Goal: Navigation & Orientation: Find specific page/section

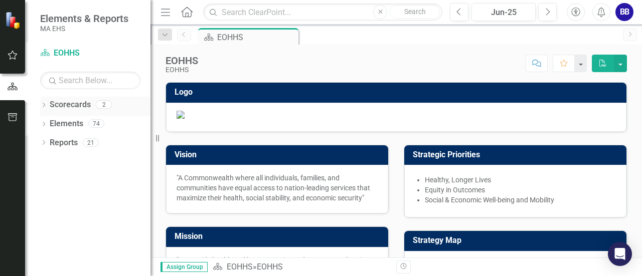
click at [47, 108] on div "Dropdown Scorecards 2" at bounding box center [95, 106] width 110 height 19
click at [43, 106] on icon "Dropdown" at bounding box center [43, 106] width 7 height 6
click at [52, 125] on icon "Dropdown" at bounding box center [49, 123] width 8 height 6
click at [69, 140] on link "AGE" at bounding box center [107, 143] width 85 height 12
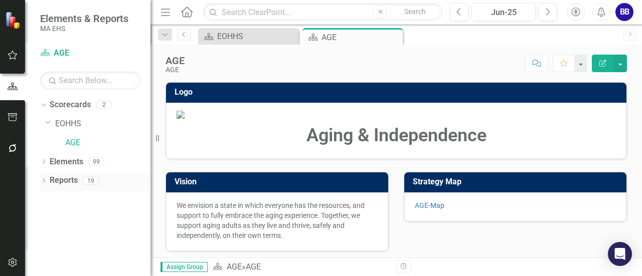
click at [59, 179] on link "Reports" at bounding box center [64, 181] width 28 height 12
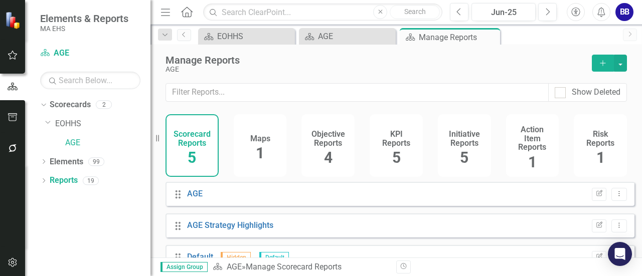
click at [263, 154] on span "1" at bounding box center [260, 153] width 9 height 18
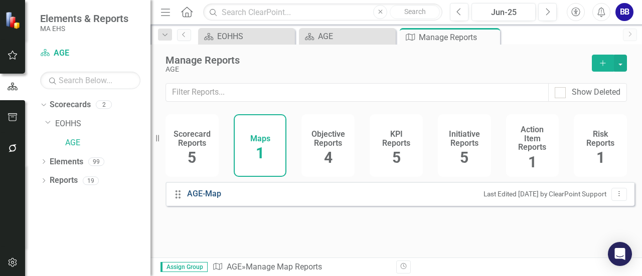
click at [205, 198] on link "AGE-Map" at bounding box center [205, 195] width 37 height 12
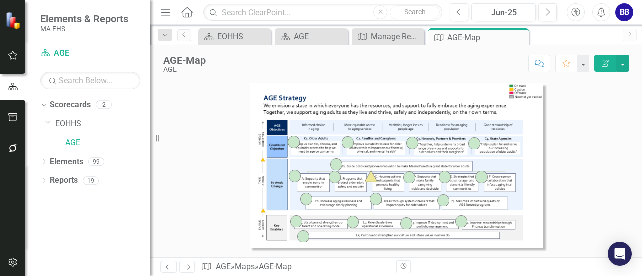
click at [371, 177] on img at bounding box center [371, 177] width 12 height 12
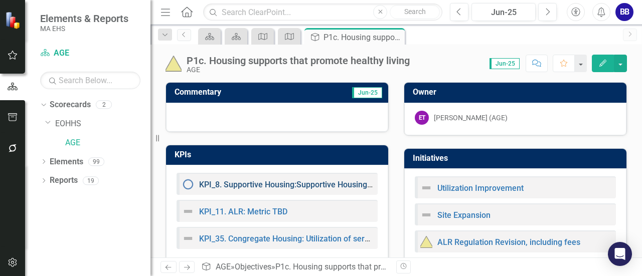
click at [258, 185] on link "KPI_8. Supportive Housing:Supportive Housing Sites with a Supportive Housing Co…" at bounding box center [369, 185] width 341 height 10
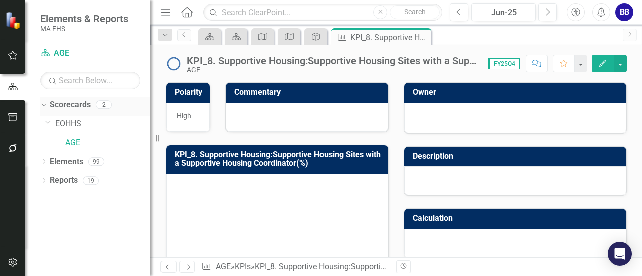
click at [71, 104] on link "Scorecards" at bounding box center [70, 105] width 41 height 12
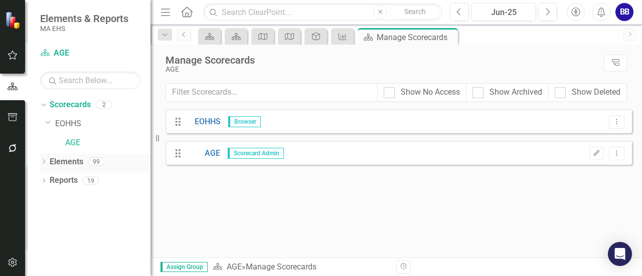
click at [68, 160] on link "Elements" at bounding box center [67, 163] width 34 height 12
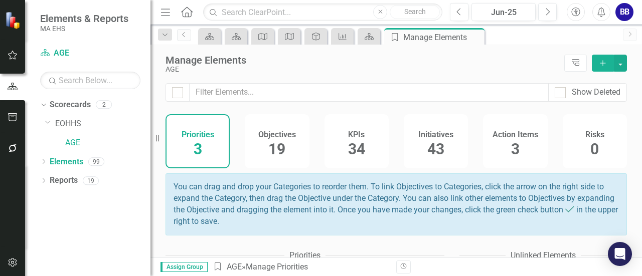
click at [362, 146] on div "KPIs 34" at bounding box center [357, 141] width 64 height 54
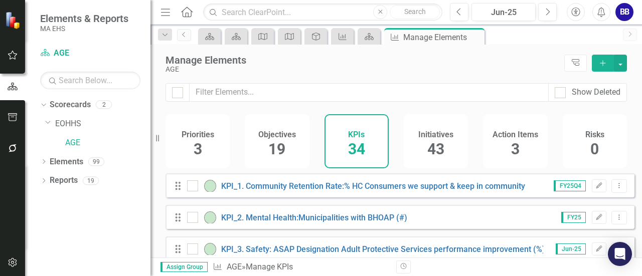
checkbox input "false"
